Goal: Information Seeking & Learning: Learn about a topic

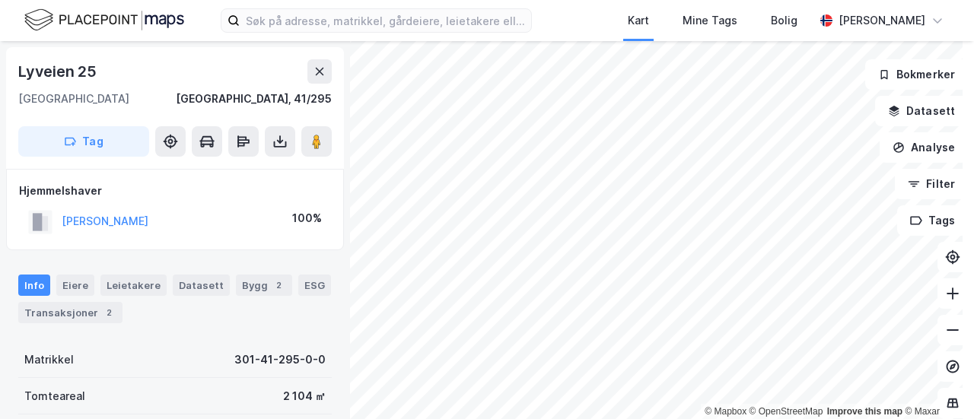
click at [729, 419] on html "Kart Mine Tags Bolig Hans Brenni © Mapbox © OpenStreetMap Improve this map © Ma…" at bounding box center [487, 209] width 974 height 419
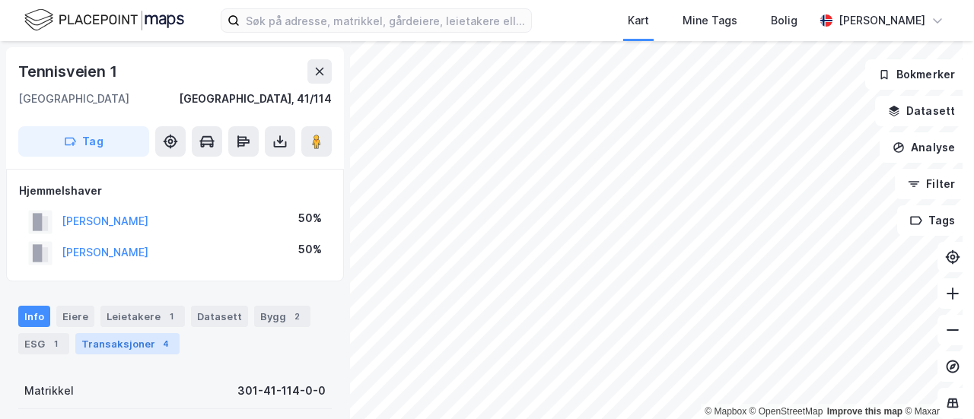
click at [140, 344] on div "Transaksjoner 4" at bounding box center [127, 343] width 104 height 21
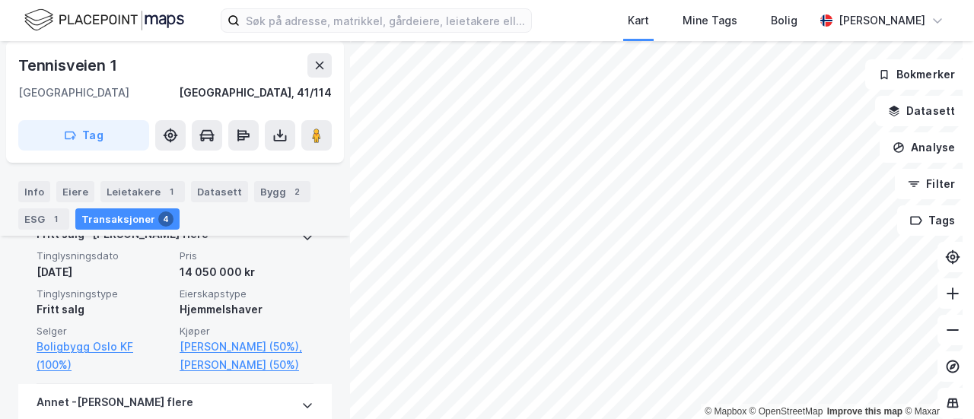
scroll to position [389, 0]
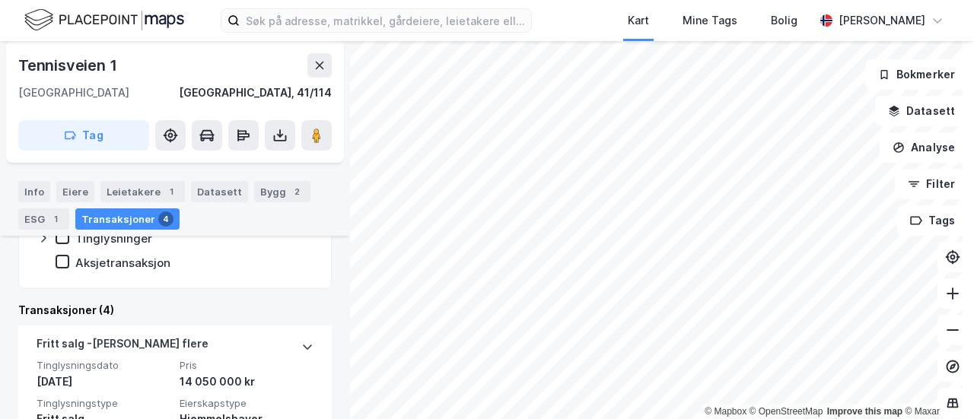
click at [302, 342] on div "Fritt salg - Gjelder flere Tinglysningsdato 21. jan. 2015 Pris 14 050 000 kr Ti…" at bounding box center [174, 410] width 313 height 168
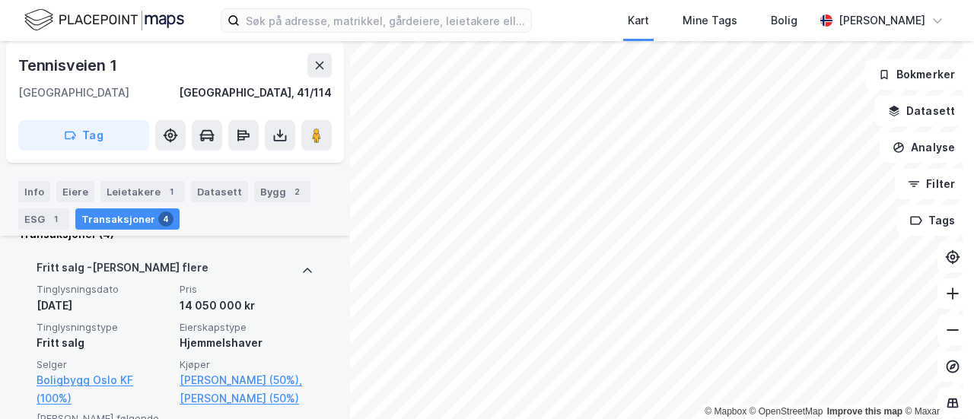
click at [301, 266] on icon at bounding box center [307, 271] width 12 height 12
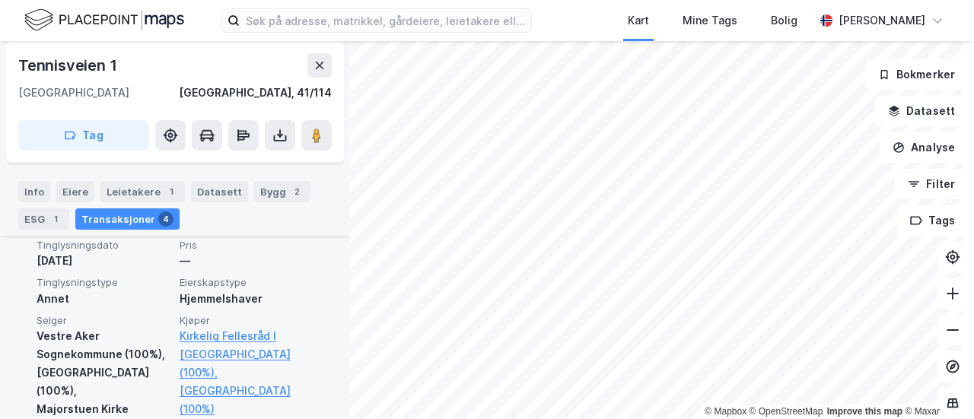
scroll to position [618, 0]
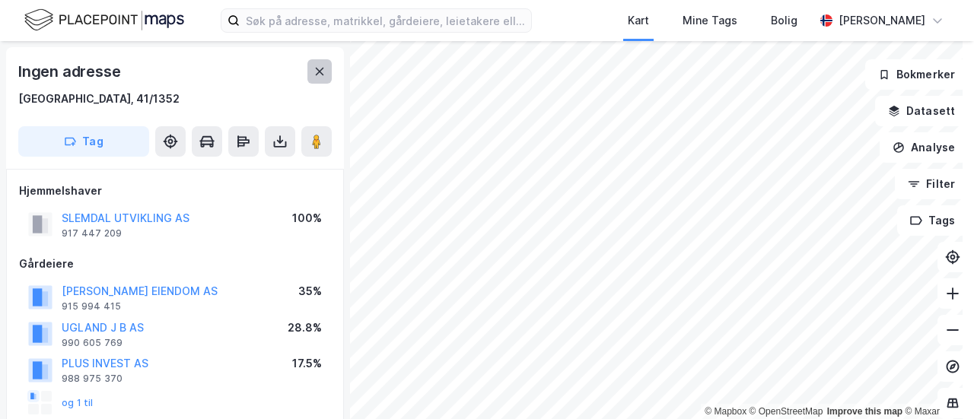
click at [324, 72] on icon at bounding box center [319, 71] width 12 height 12
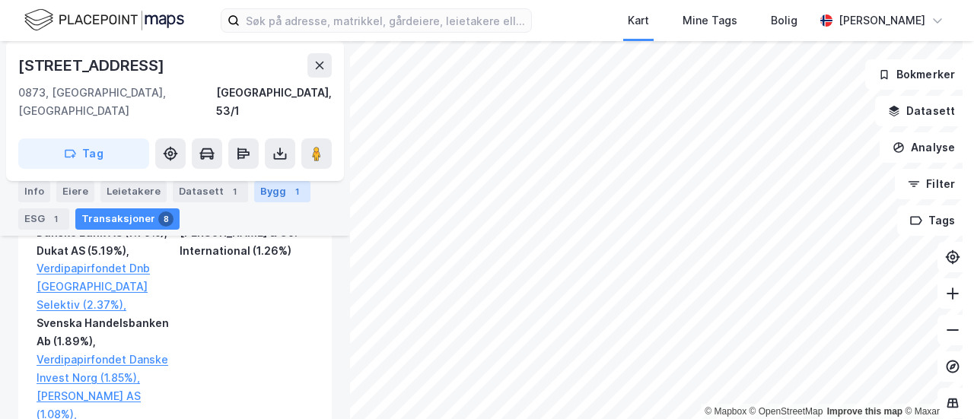
scroll to position [1674, 0]
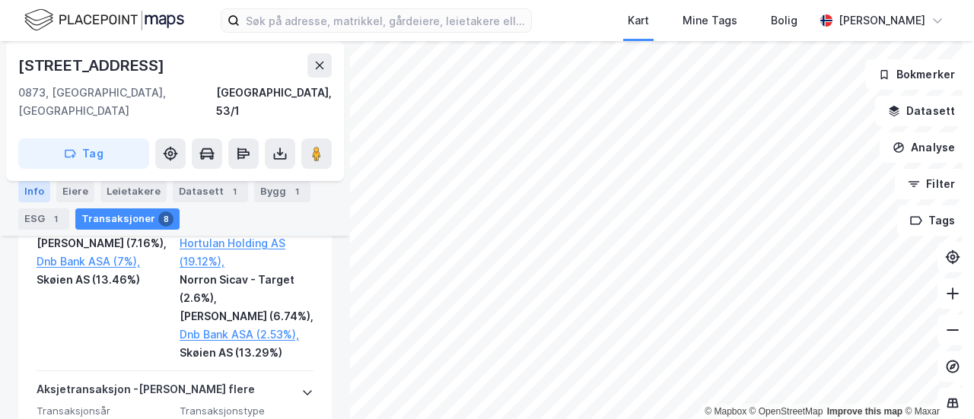
click at [34, 184] on div "Info" at bounding box center [34, 191] width 32 height 21
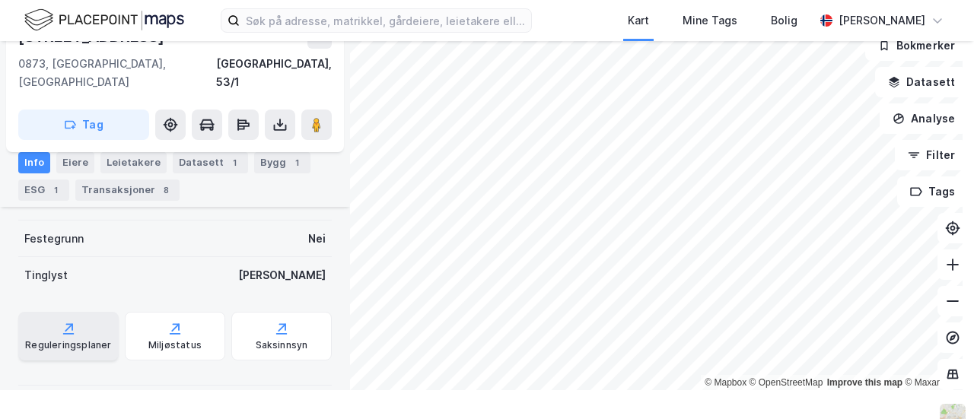
scroll to position [41, 0]
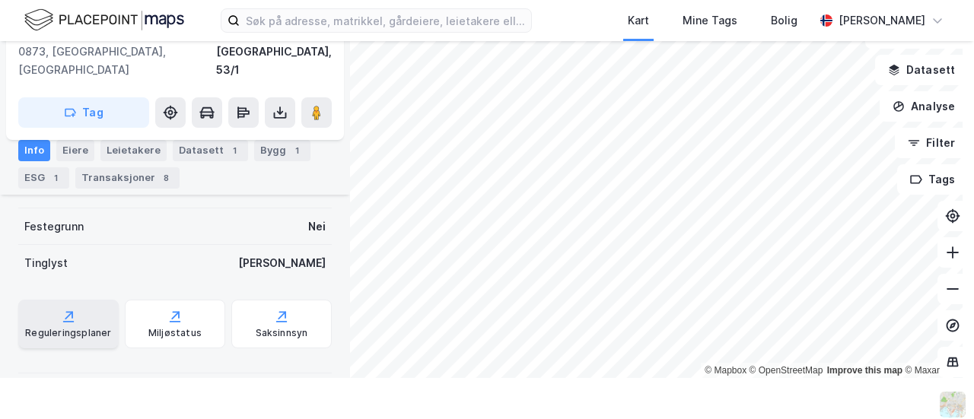
click at [97, 327] on div "Reguleringsplaner" at bounding box center [68, 333] width 86 height 12
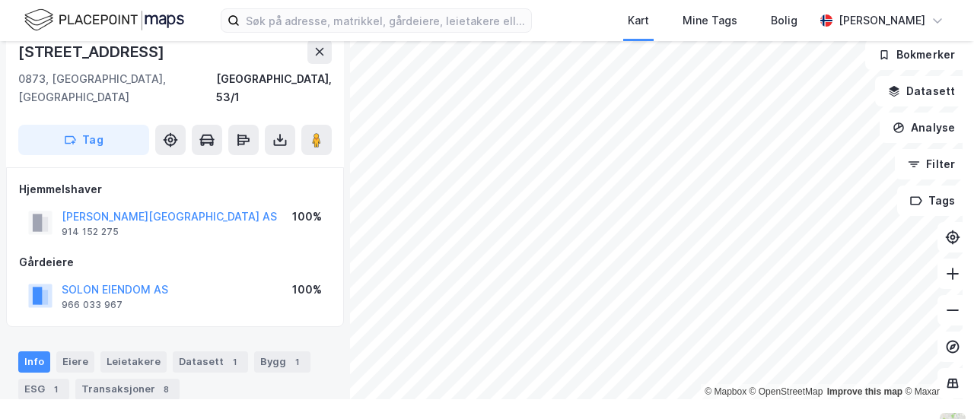
scroll to position [0, 0]
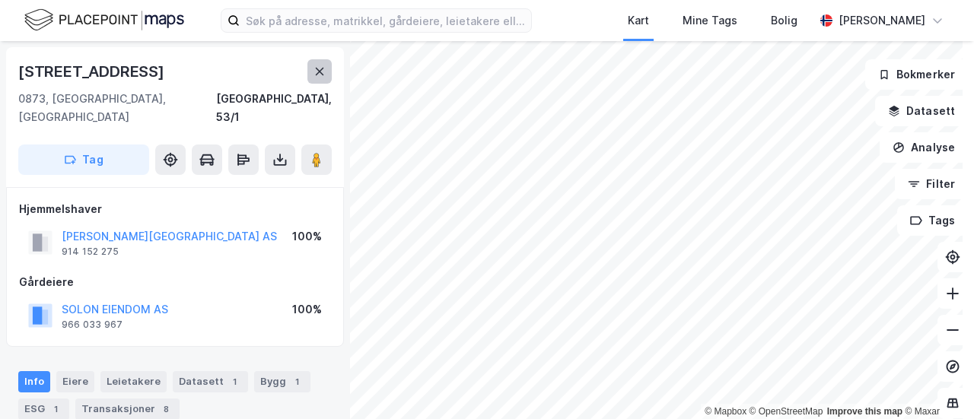
click at [308, 71] on button at bounding box center [319, 71] width 24 height 24
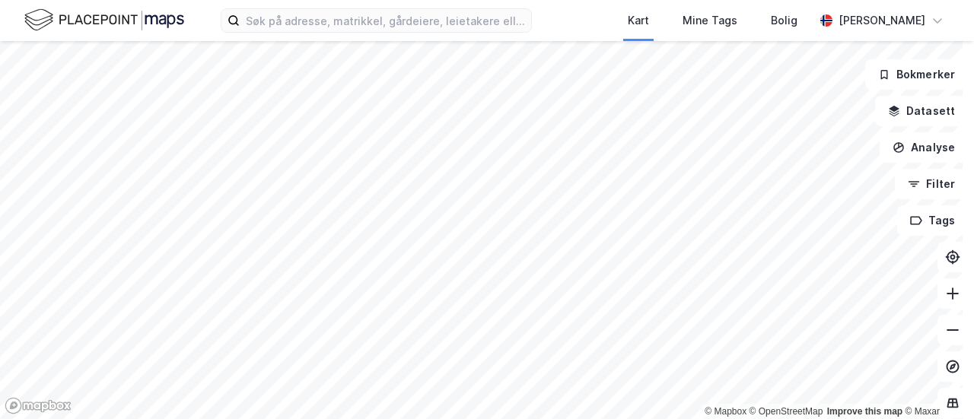
click at [919, 418] on html "Kart Mine Tags [PERSON_NAME] © Mapbox © OpenStreetMap Improve this map © Maxar …" at bounding box center [487, 209] width 974 height 419
click at [914, 153] on button "Analyse" at bounding box center [923, 147] width 88 height 30
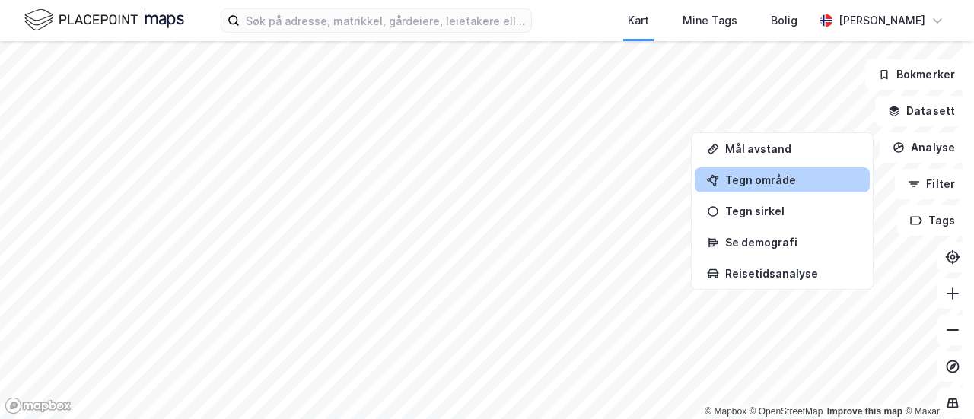
click at [777, 178] on div "Tegn område" at bounding box center [791, 179] width 132 height 13
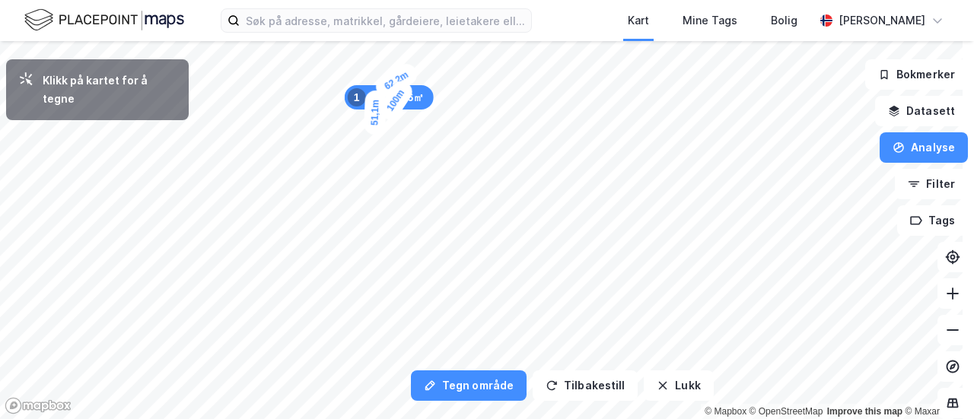
click at [374, 132] on div "51,1m" at bounding box center [375, 112] width 23 height 45
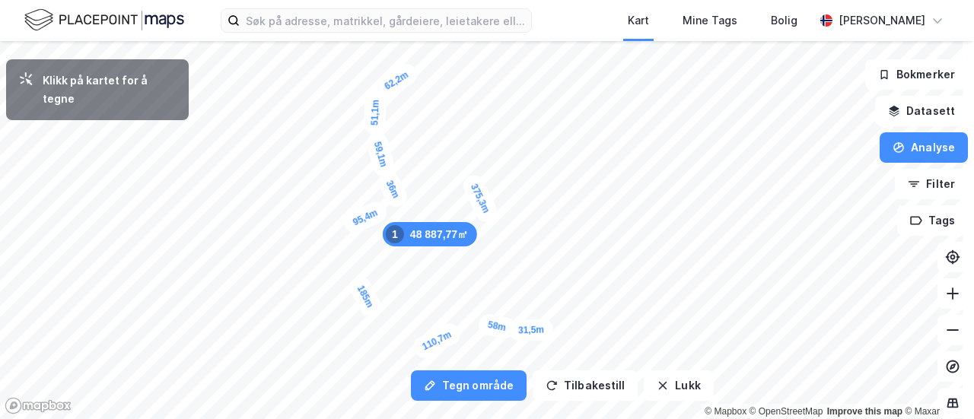
click at [543, 329] on div "31,5m" at bounding box center [531, 330] width 45 height 23
click at [514, 279] on div "33,6m" at bounding box center [527, 281] width 46 height 27
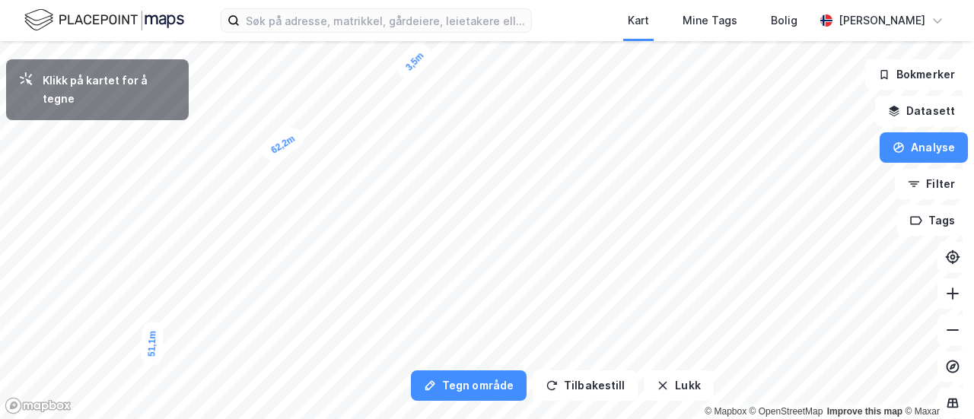
click at [421, 56] on div "3,5m" at bounding box center [414, 61] width 43 height 43
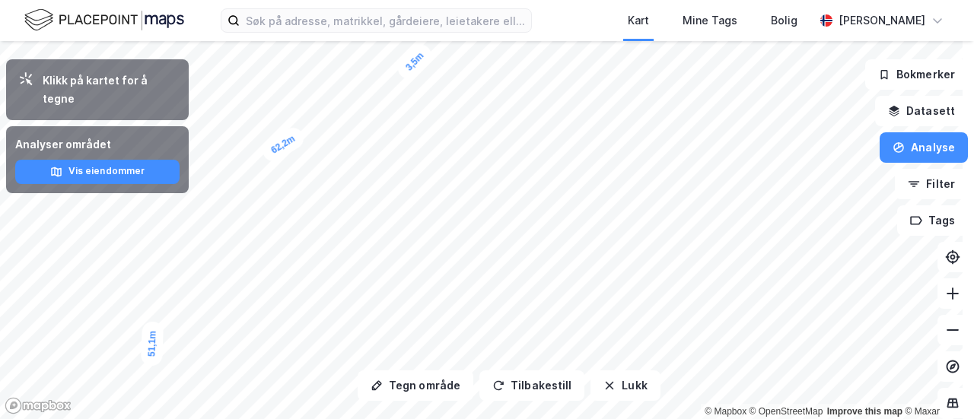
click at [415, 41] on div "49 371,28㎡ 1 62,2m 51,1m 59,1m 36m 95,4m 185m 110,7m 58m 31,5m 61m 33,6m 302m 3…" at bounding box center [487, 41] width 974 height 0
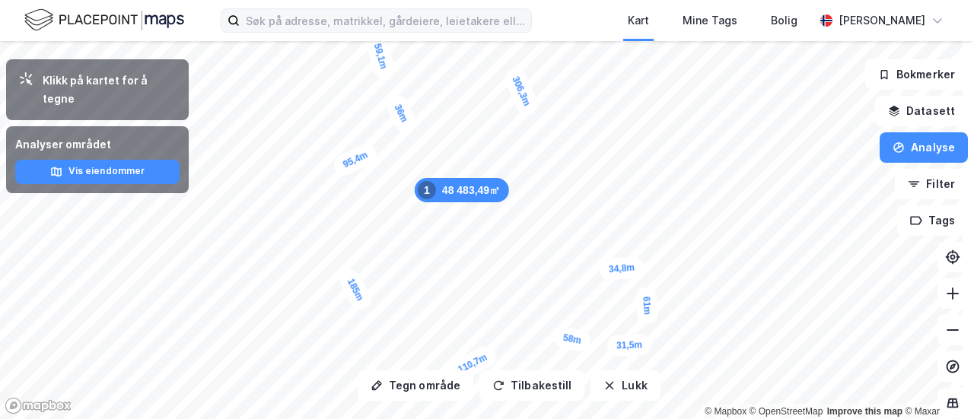
click at [541, 21] on div "Kart Mine Tags [PERSON_NAME] Tegn område Tilbakestill Lukk Klikk på kartet for …" at bounding box center [487, 209] width 974 height 419
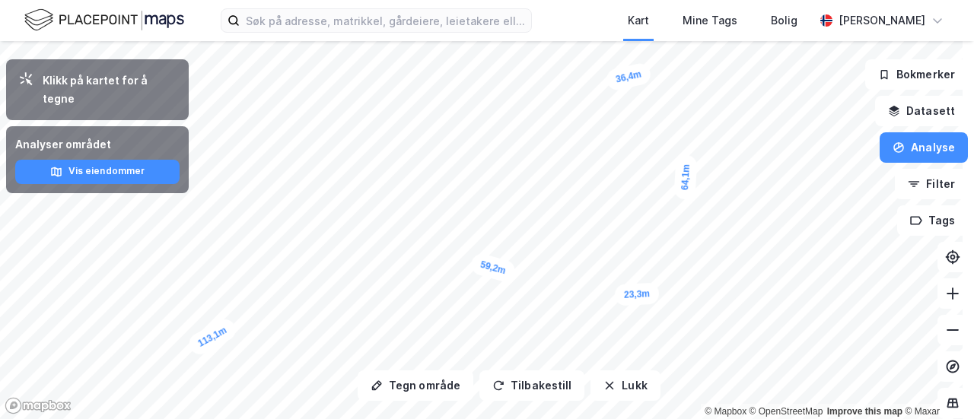
drag, startPoint x: 493, startPoint y: 259, endPoint x: 490, endPoint y: 273, distance: 14.0
click at [490, 273] on div "59,2m" at bounding box center [493, 268] width 48 height 33
